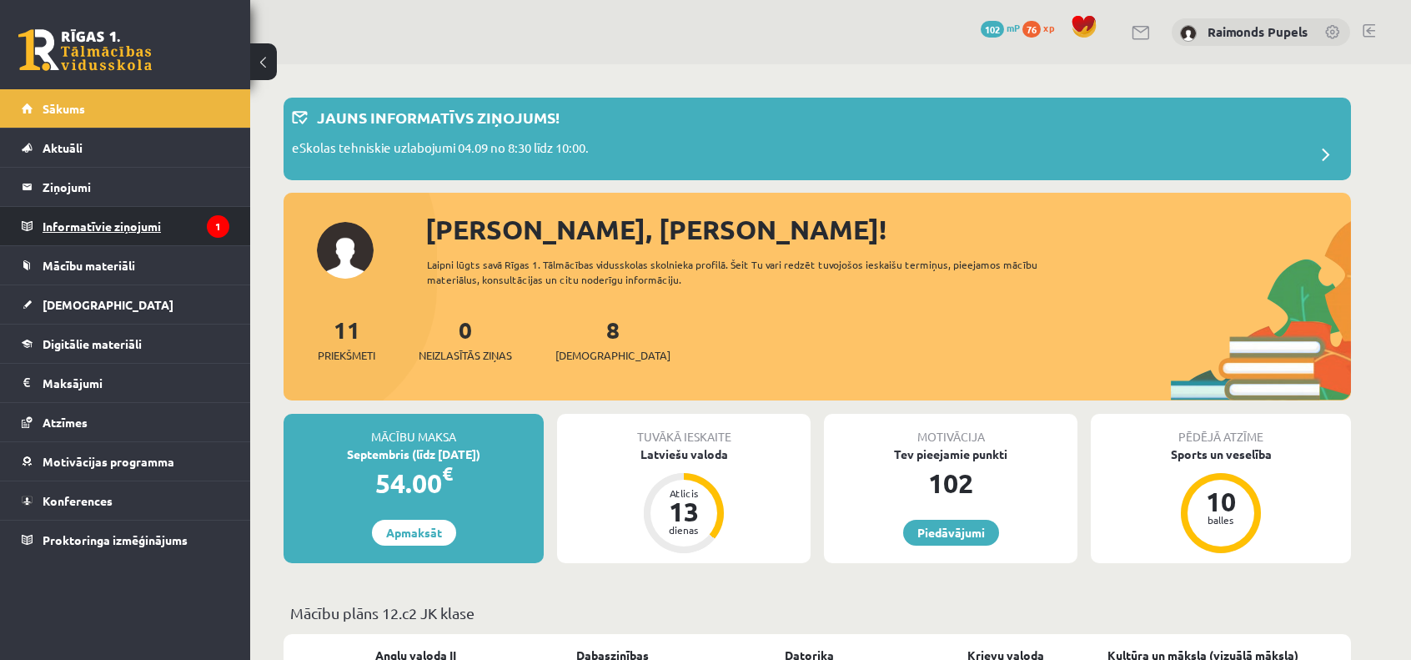
click at [113, 228] on legend "Informatīvie ziņojumi 1" at bounding box center [136, 226] width 187 height 38
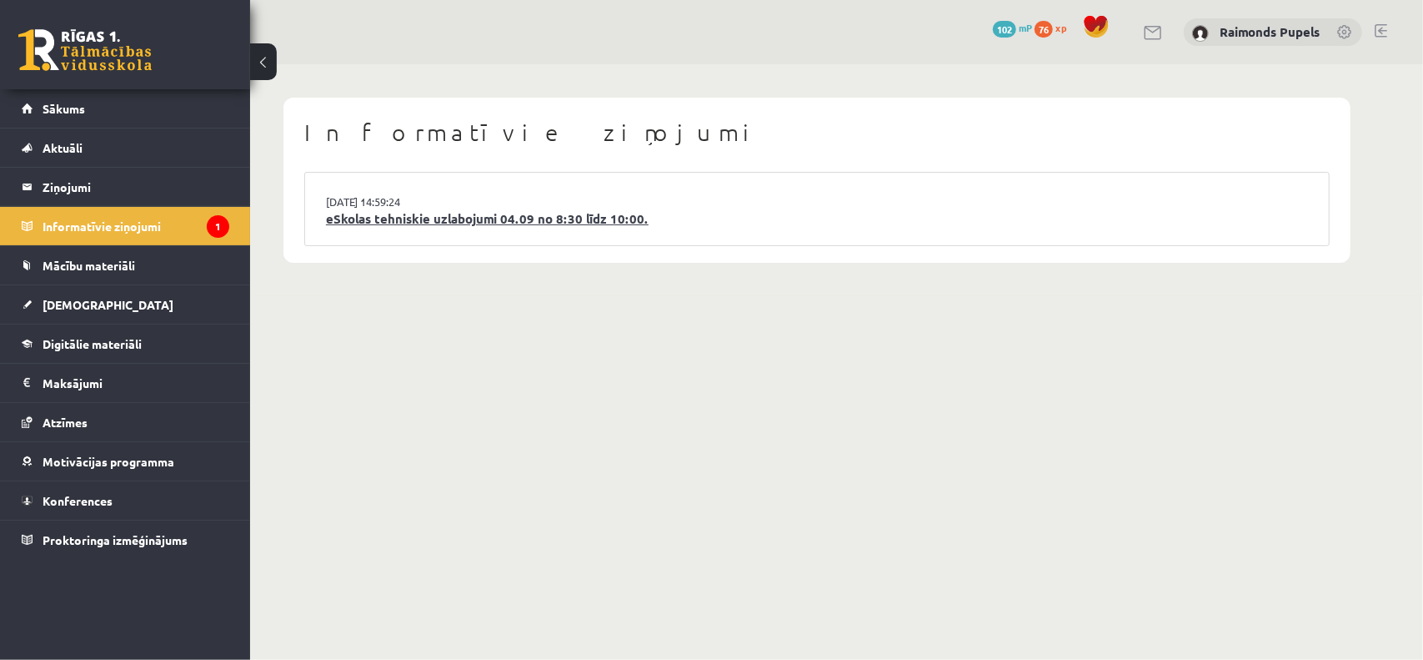
click at [449, 220] on link "eSkolas tehniskie uzlabojumi 04.09 no 8:30 līdz 10:00." at bounding box center [817, 218] width 982 height 19
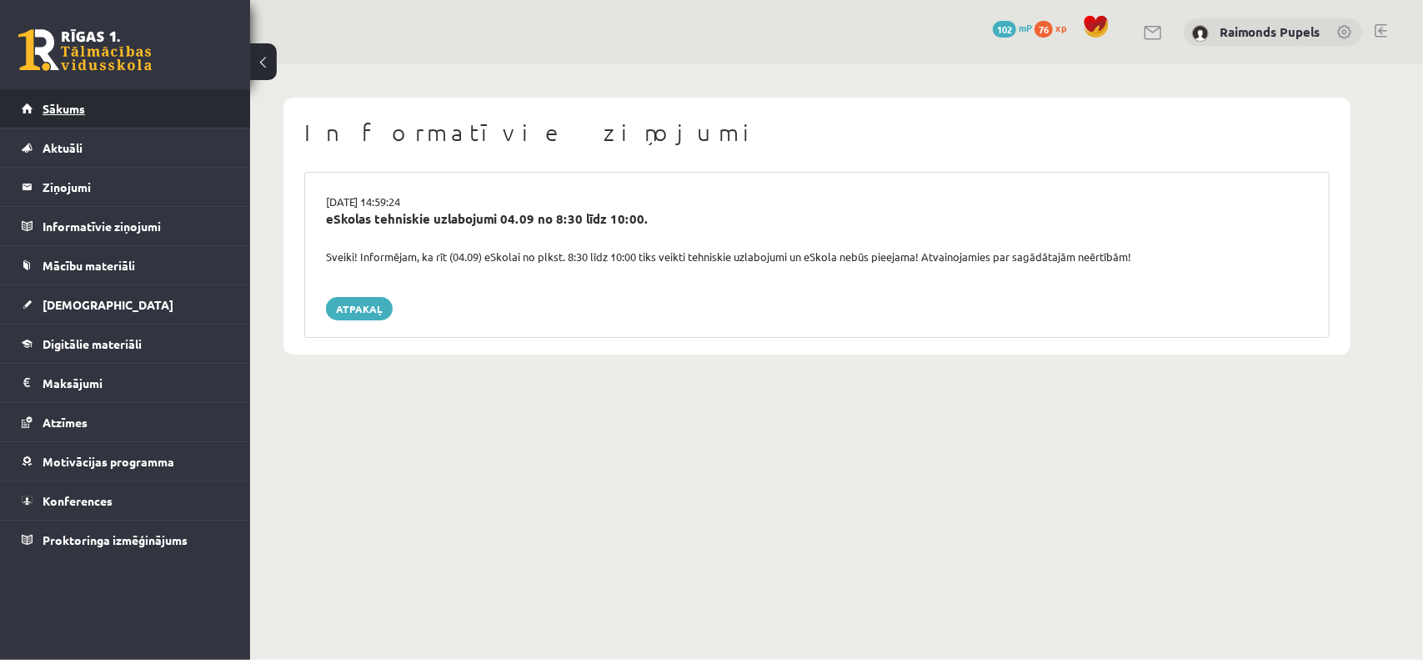
click at [68, 111] on span "Sākums" at bounding box center [64, 108] width 43 height 15
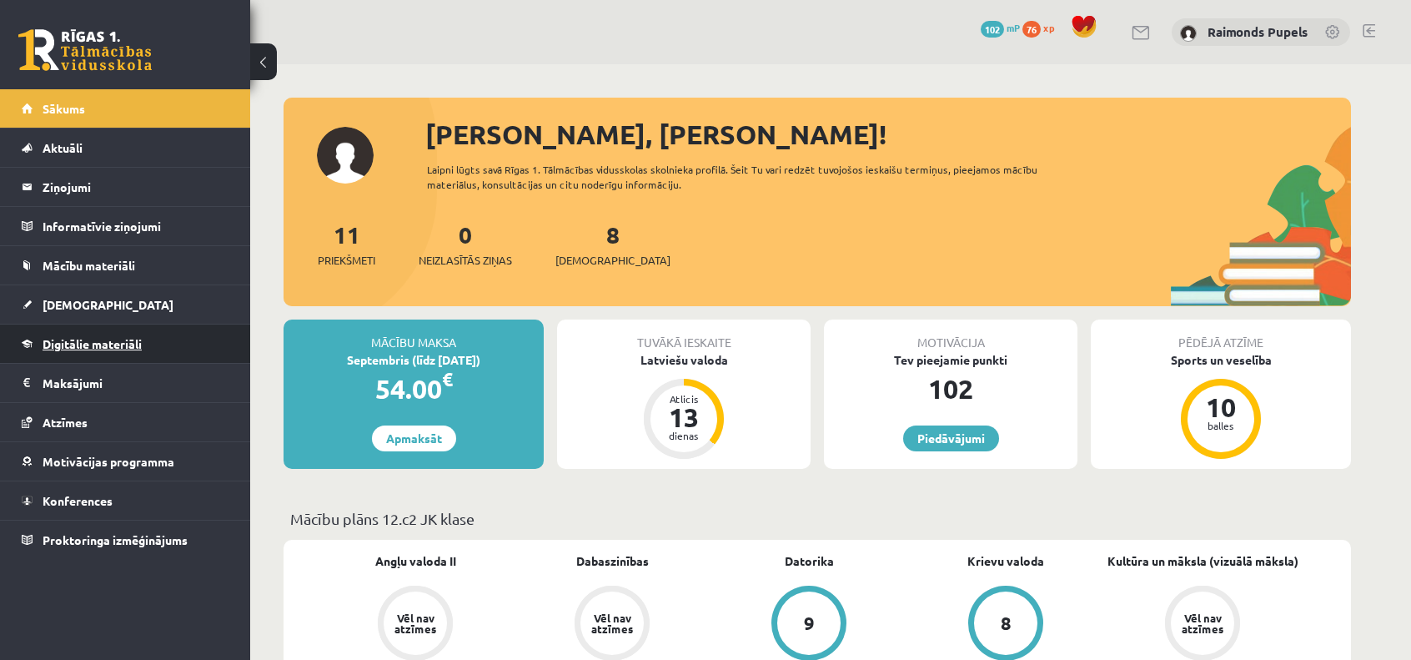
click at [97, 341] on span "Digitālie materiāli" at bounding box center [92, 343] width 99 height 15
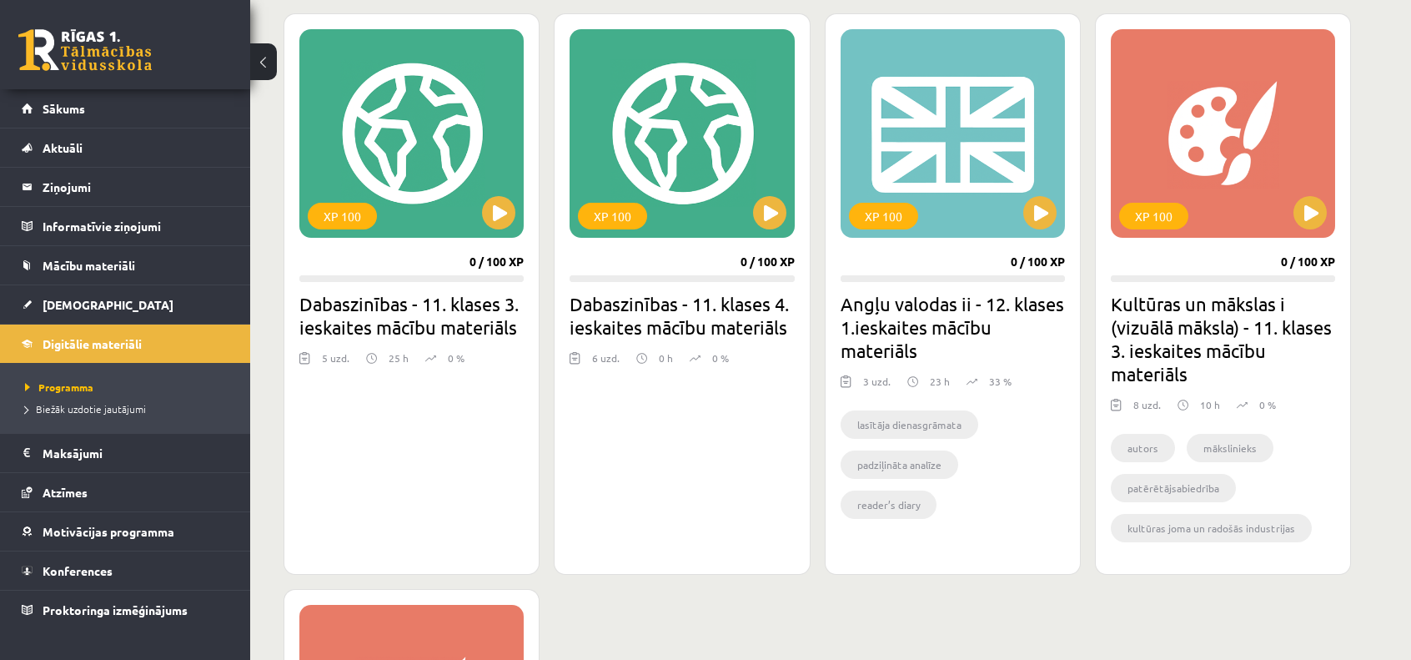
scroll to position [584, 0]
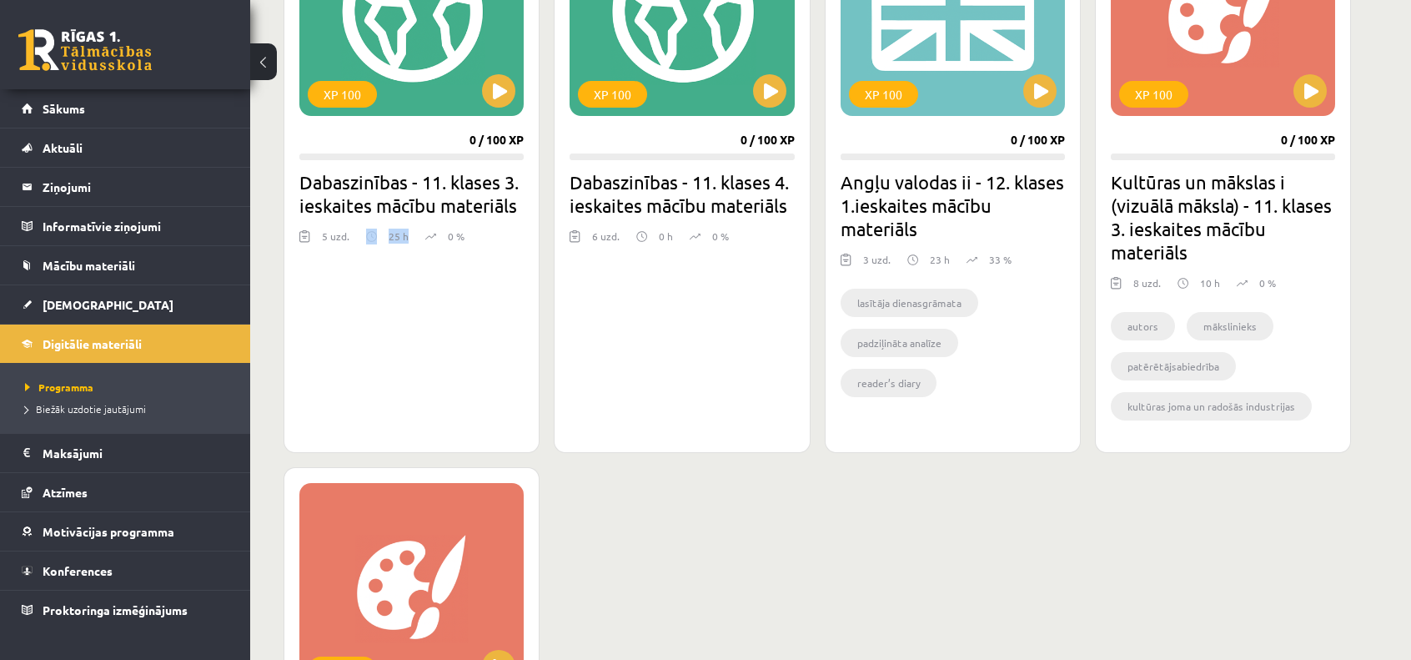
drag, startPoint x: 406, startPoint y: 236, endPoint x: 372, endPoint y: 236, distance: 34.2
click at [372, 236] on div "25 h" at bounding box center [387, 240] width 43 height 25
click at [418, 248] on div "5 uzd. 25 h 0 %" at bounding box center [411, 240] width 224 height 25
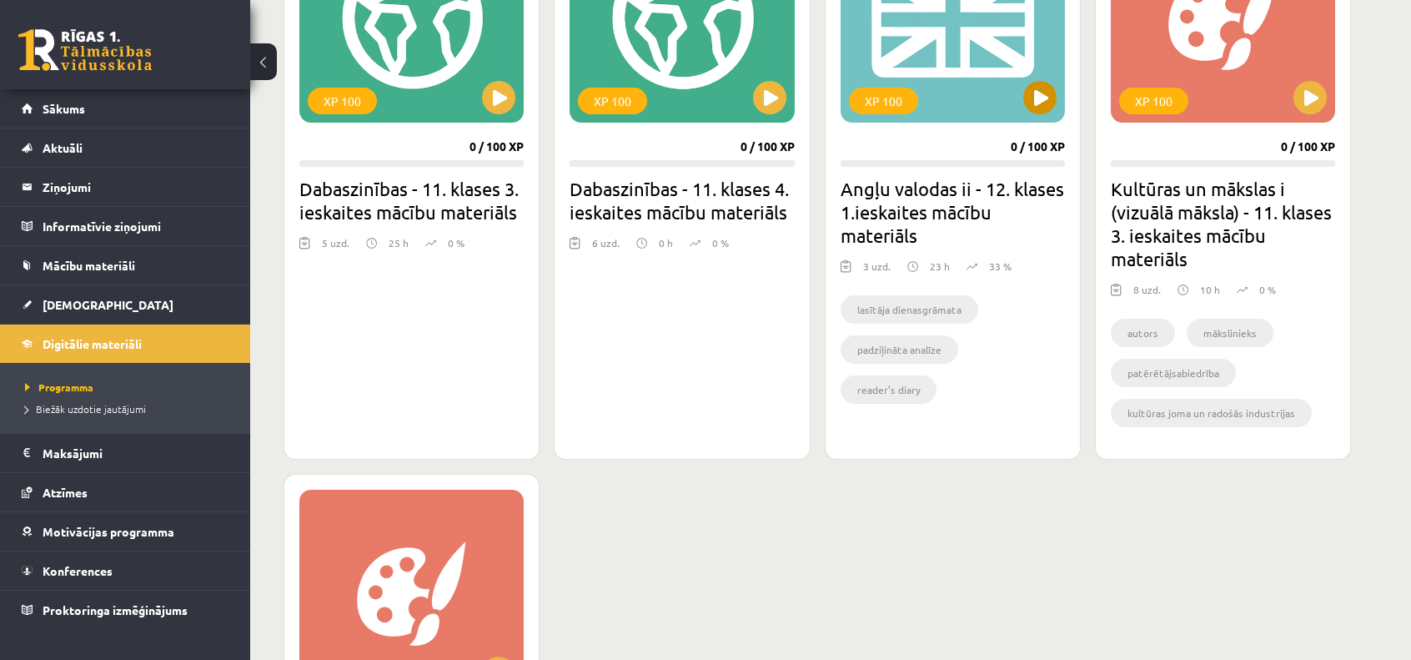
scroll to position [582, 0]
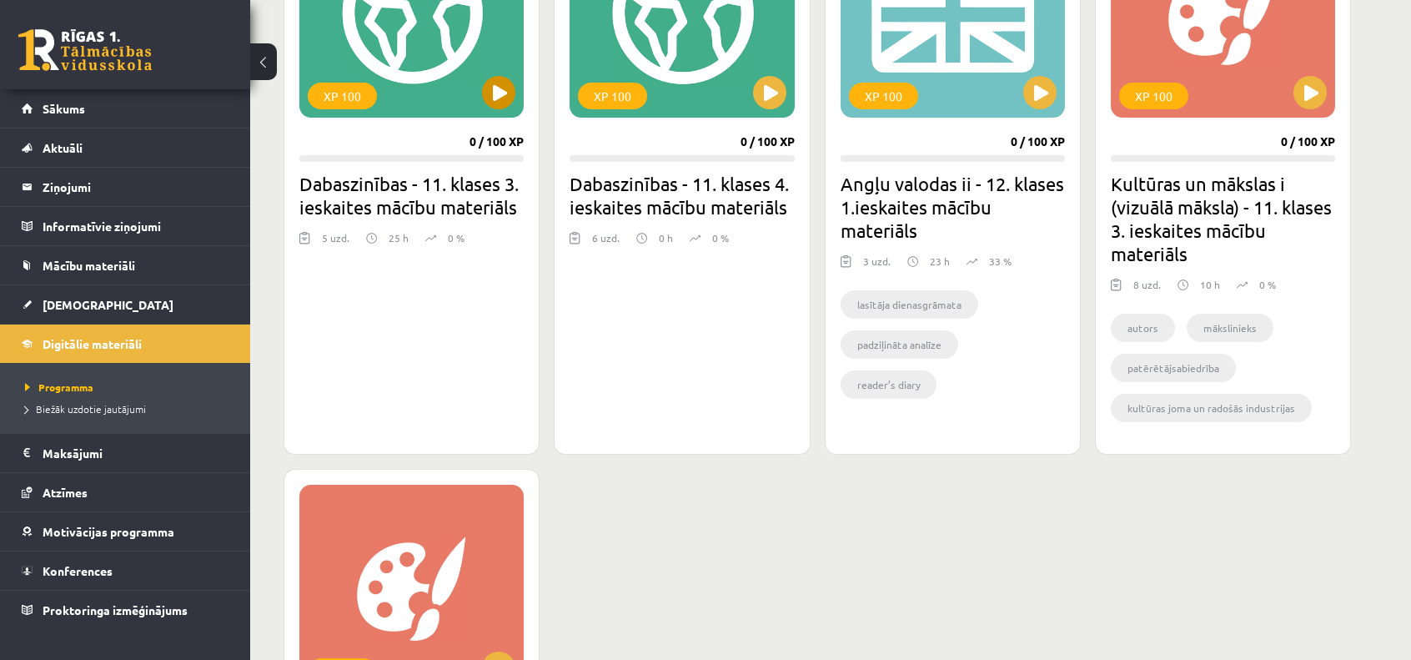
click at [460, 43] on div "XP 100" at bounding box center [411, 13] width 224 height 208
